Goal: Navigation & Orientation: Find specific page/section

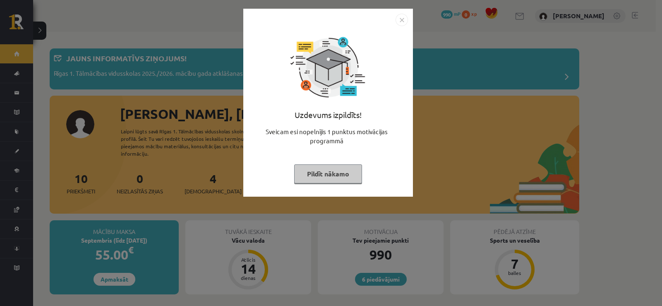
click at [313, 176] on button "Pildīt nākamo" at bounding box center [328, 173] width 68 height 19
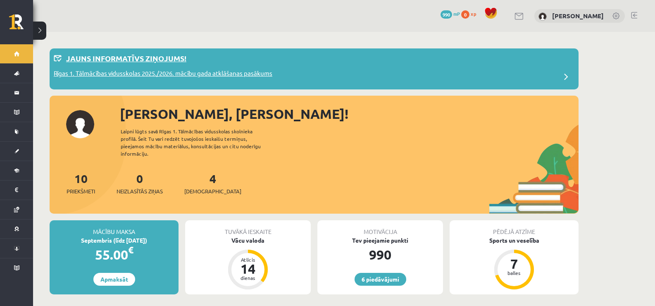
click at [333, 74] on div "Rīgas 1. Tālmācības vidusskolas 2025./2026. mācību gada atklāšanas pasākums" at bounding box center [314, 77] width 521 height 17
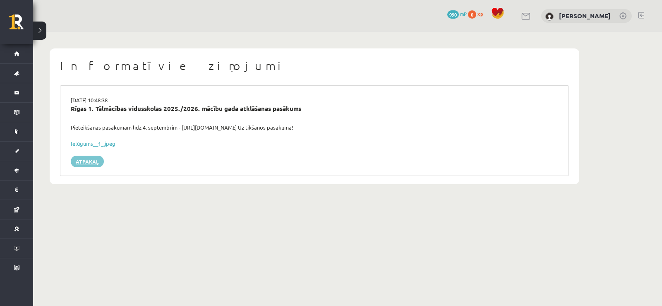
click at [83, 162] on link "Atpakaļ" at bounding box center [87, 161] width 33 height 12
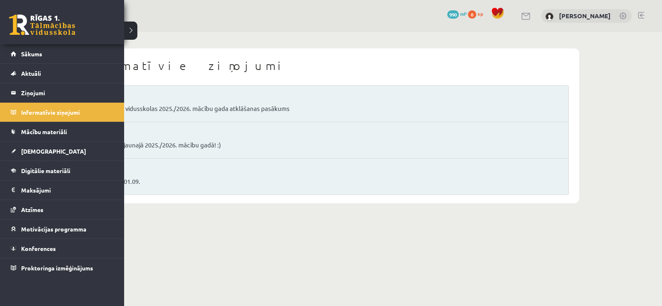
click at [25, 20] on link at bounding box center [42, 24] width 66 height 21
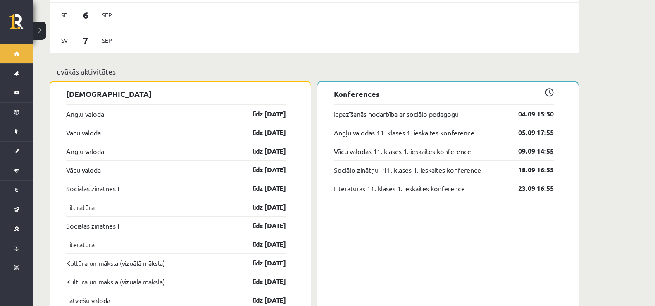
scroll to position [620, 0]
click at [85, 108] on link "Angļu valoda" at bounding box center [85, 113] width 38 height 10
